Goal: Task Accomplishment & Management: Use online tool/utility

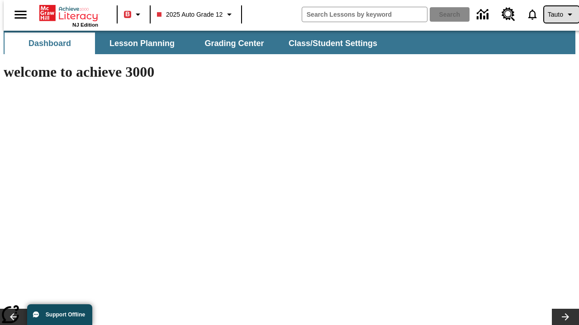
click at [556, 14] on span "Tauto" at bounding box center [554, 14] width 15 height 9
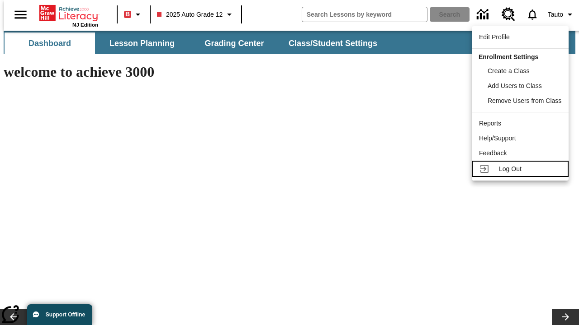
click at [521, 169] on span "Log Out" at bounding box center [510, 168] width 23 height 7
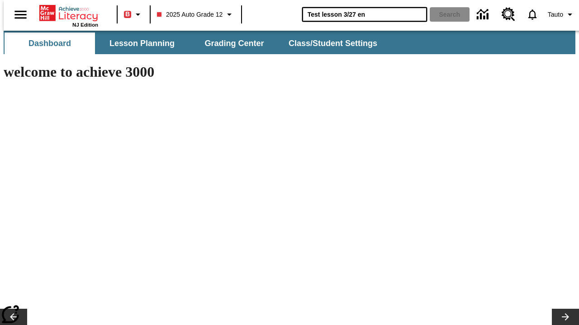
type input "Test lesson 3/27 en"
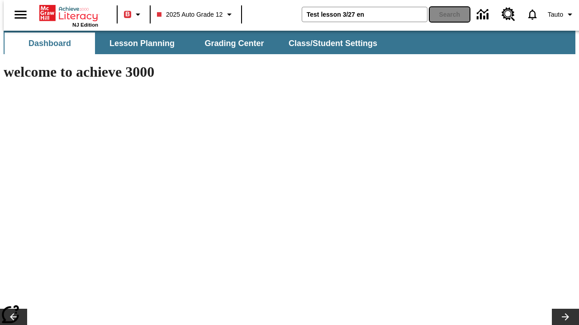
click at [444, 14] on button "Search" at bounding box center [449, 14] width 40 height 14
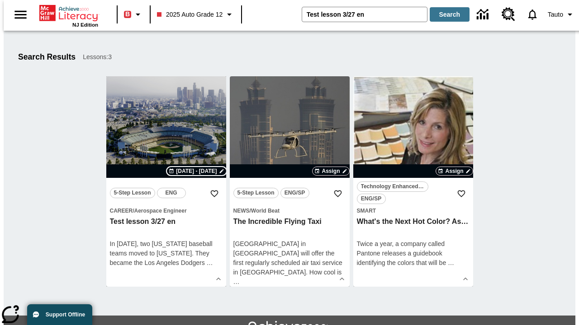
click at [197, 171] on span "Sep 24 - Sep 24" at bounding box center [196, 171] width 41 height 8
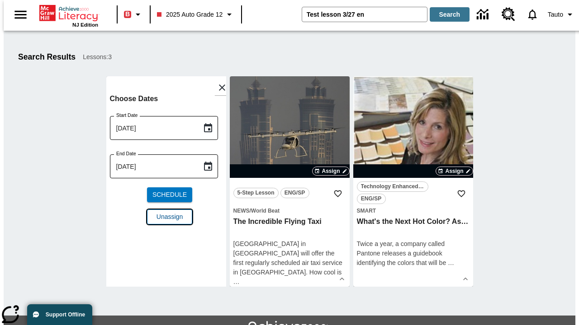
click at [166, 212] on span "Unassign" at bounding box center [169, 216] width 26 height 9
